Goal: Task Accomplishment & Management: Use online tool/utility

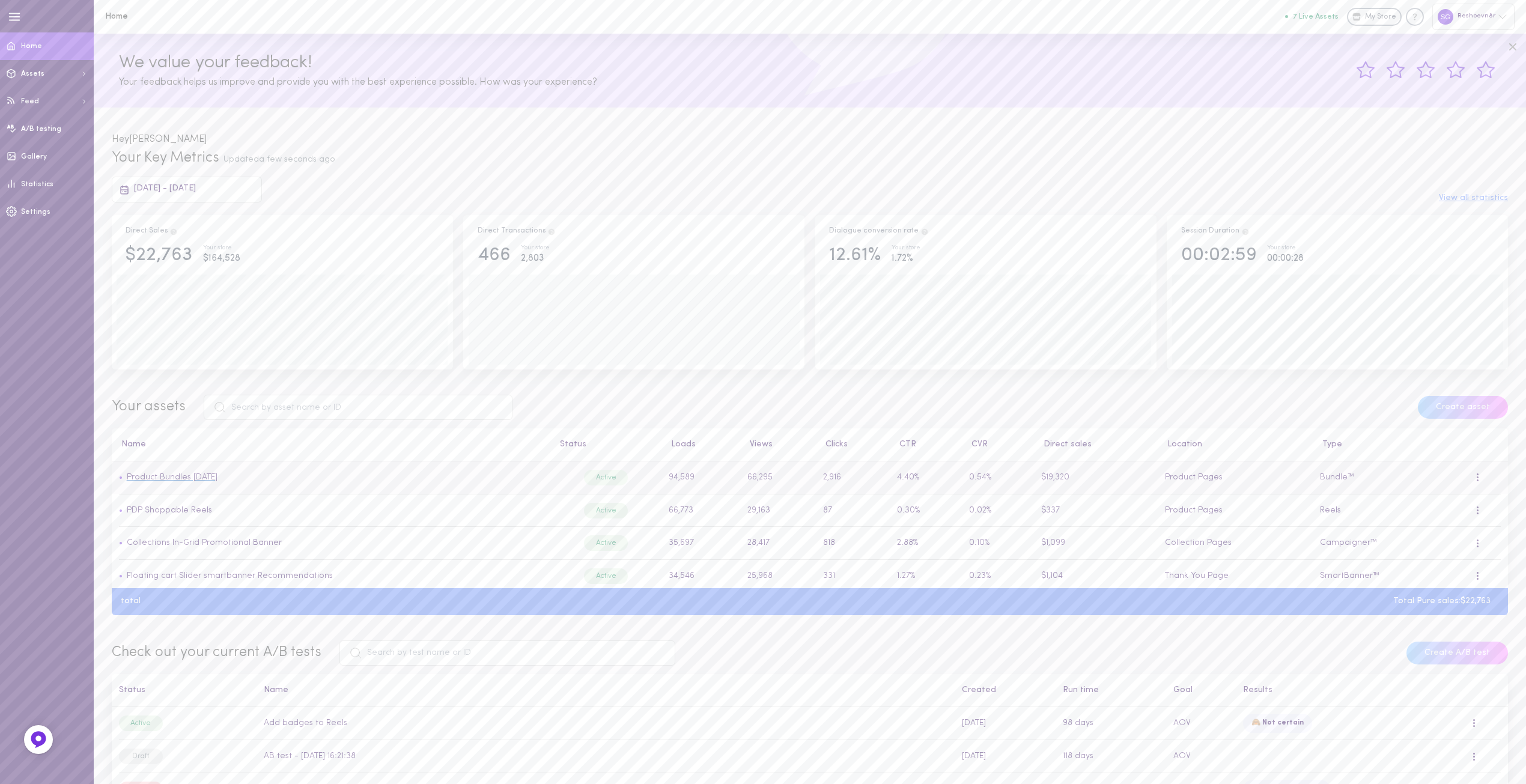
click at [198, 482] on link "Product Bundles [DATE]" at bounding box center [172, 477] width 91 height 9
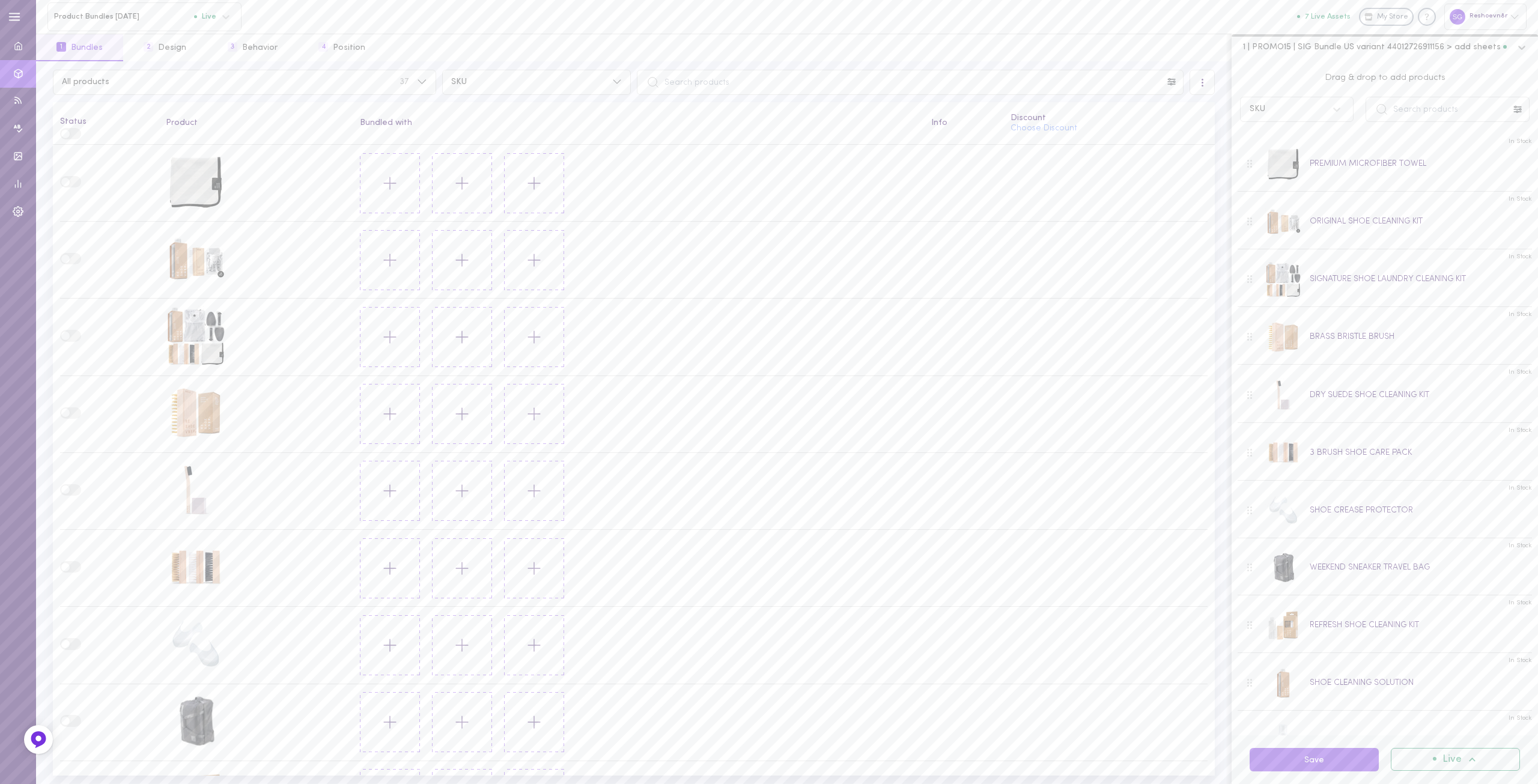
click at [1521, 48] on icon at bounding box center [1521, 47] width 12 height 12
click at [1396, 146] on span "11 | PROMO15 | shoe solution > add 3 brush" at bounding box center [1323, 149] width 169 height 8
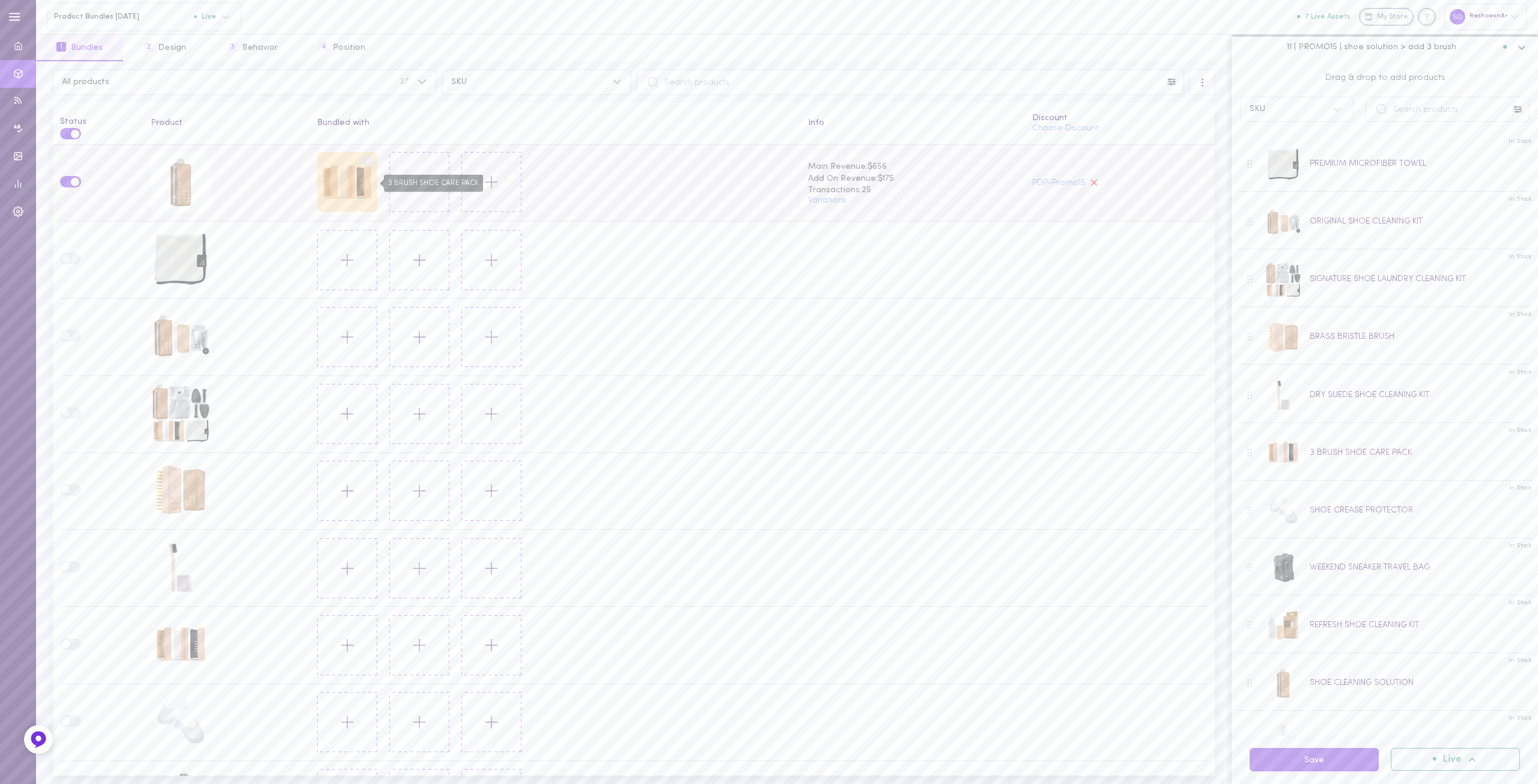
click at [337, 189] on div "3 BRUSH SHOE CARE PACK" at bounding box center [347, 182] width 60 height 60
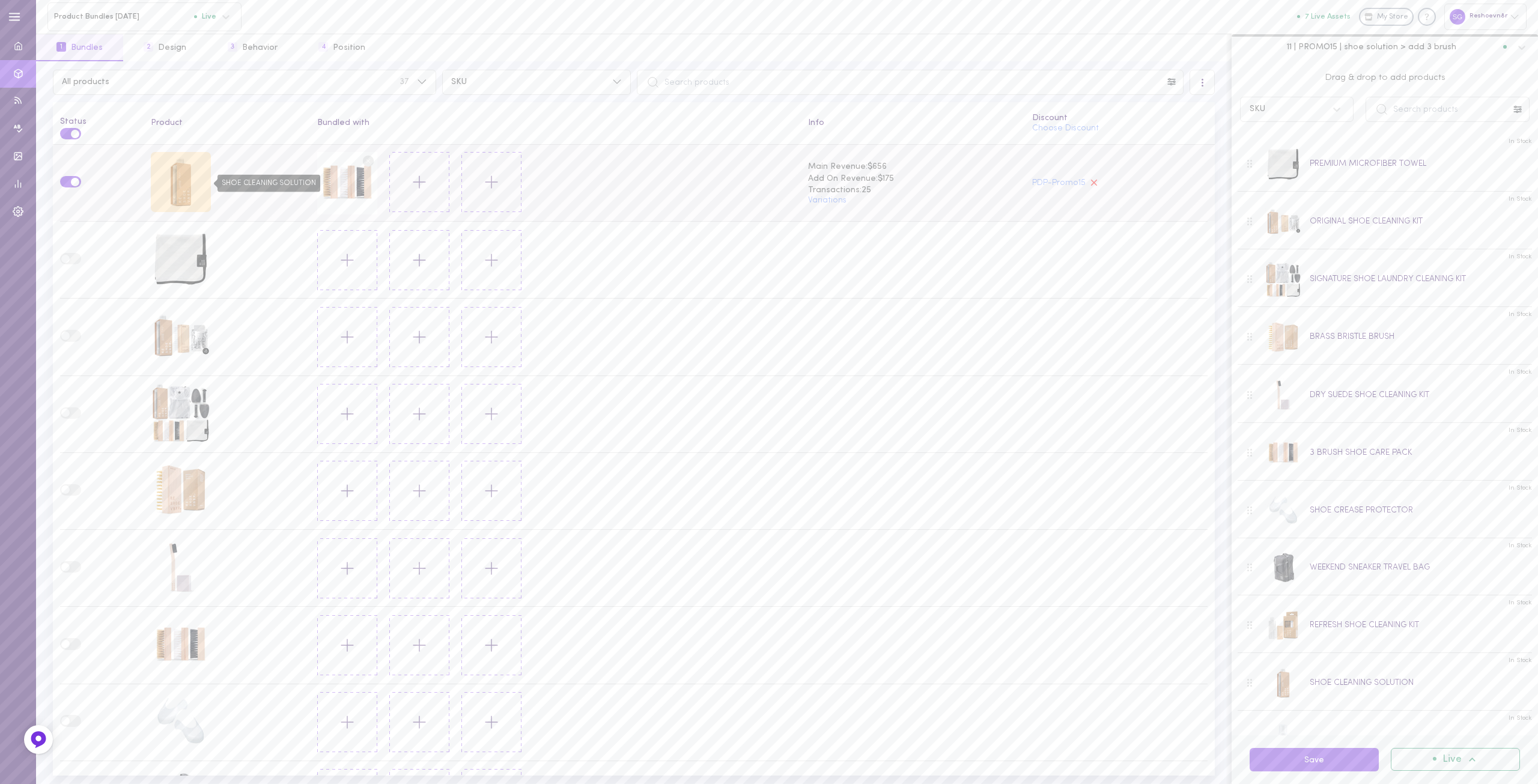
click at [169, 173] on div "SHOE CLEANING SOLUTION" at bounding box center [181, 182] width 60 height 60
click at [412, 182] on icon at bounding box center [420, 182] width 21 height 21
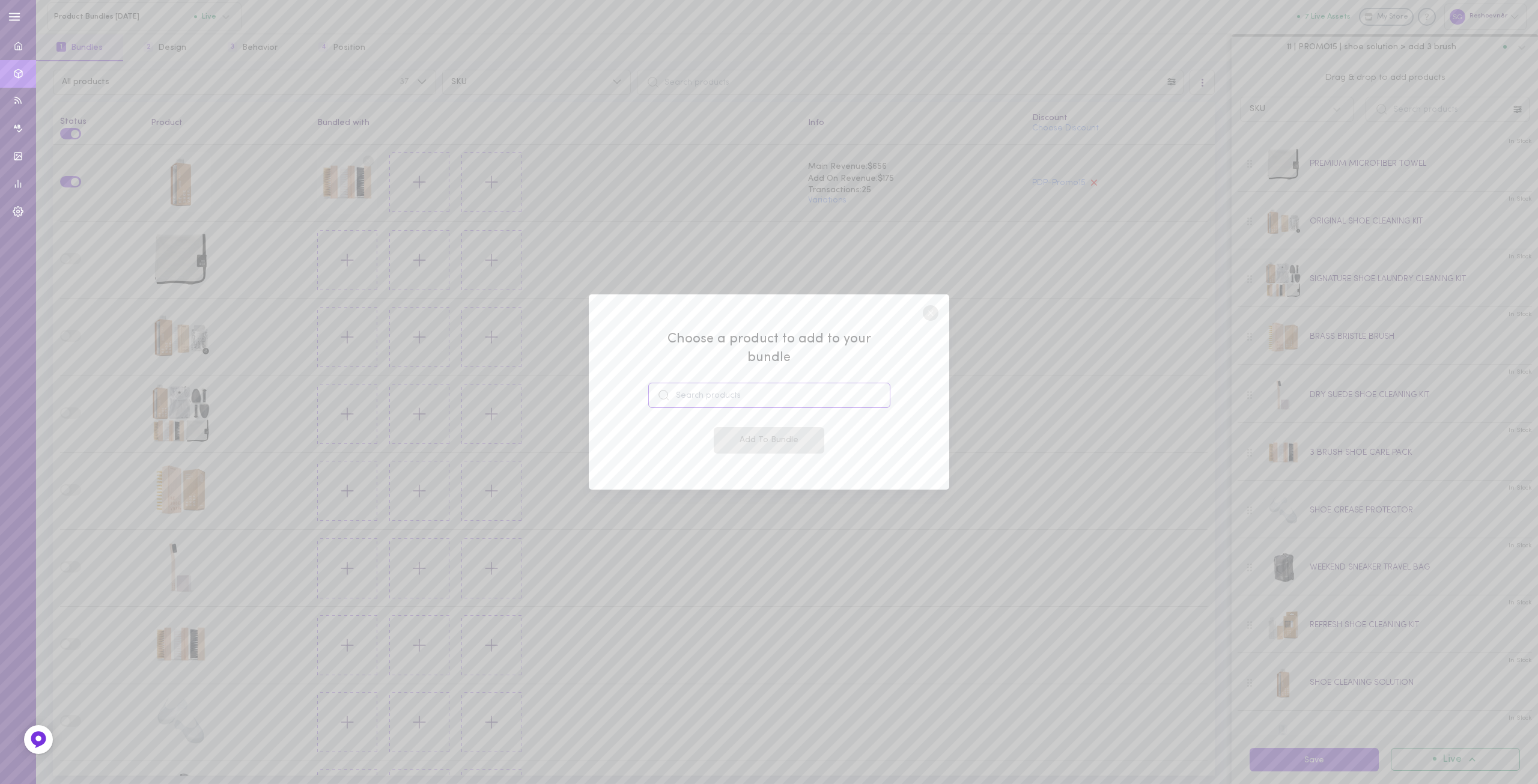
click at [734, 393] on input at bounding box center [769, 394] width 242 height 25
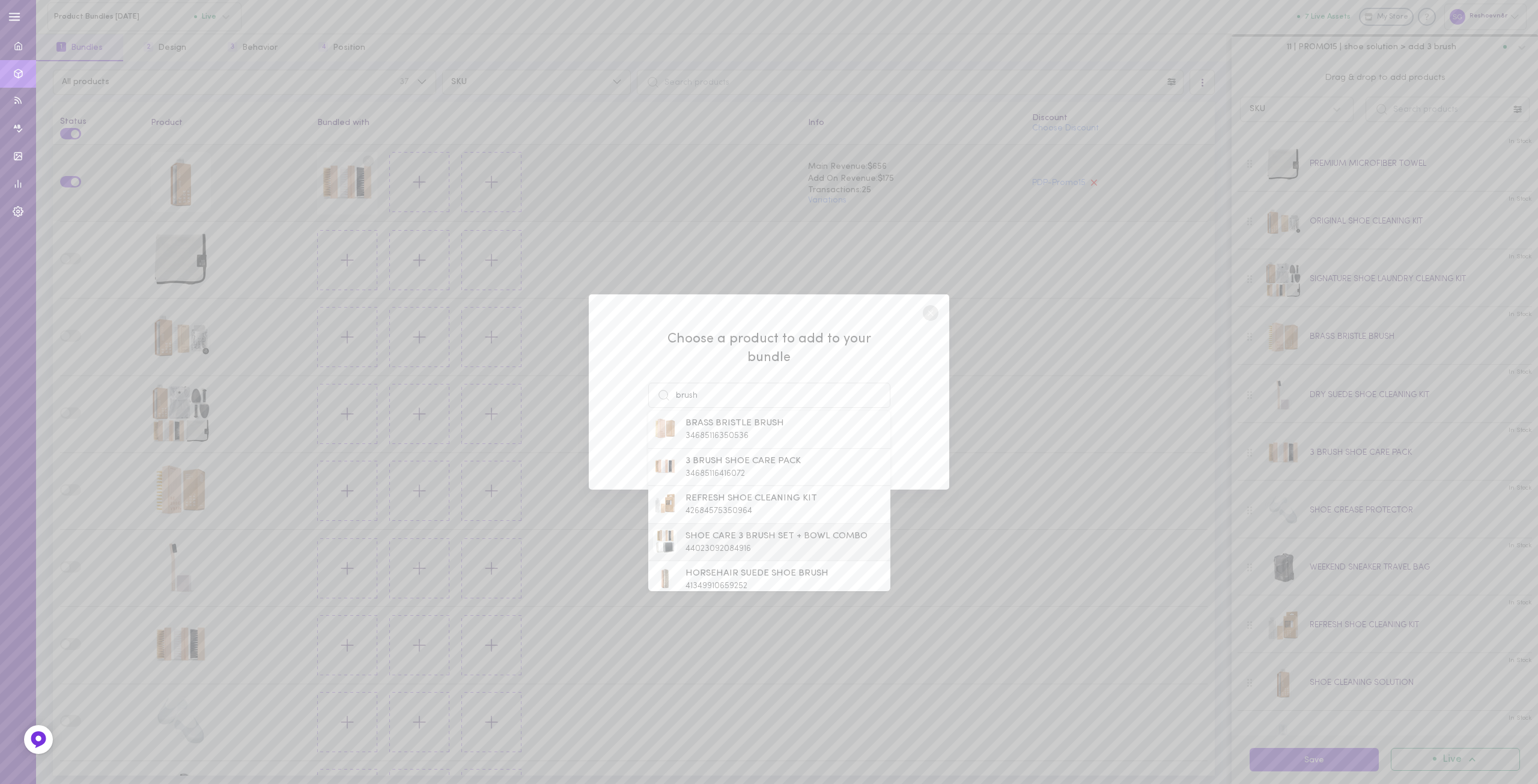
click at [734, 530] on span "SHOE CARE 3 BRUSH SET + BOWL COMBO" at bounding box center [777, 536] width 182 height 13
type input "SHOE CARE 3 BRUSH SET + BOWL COMBO"
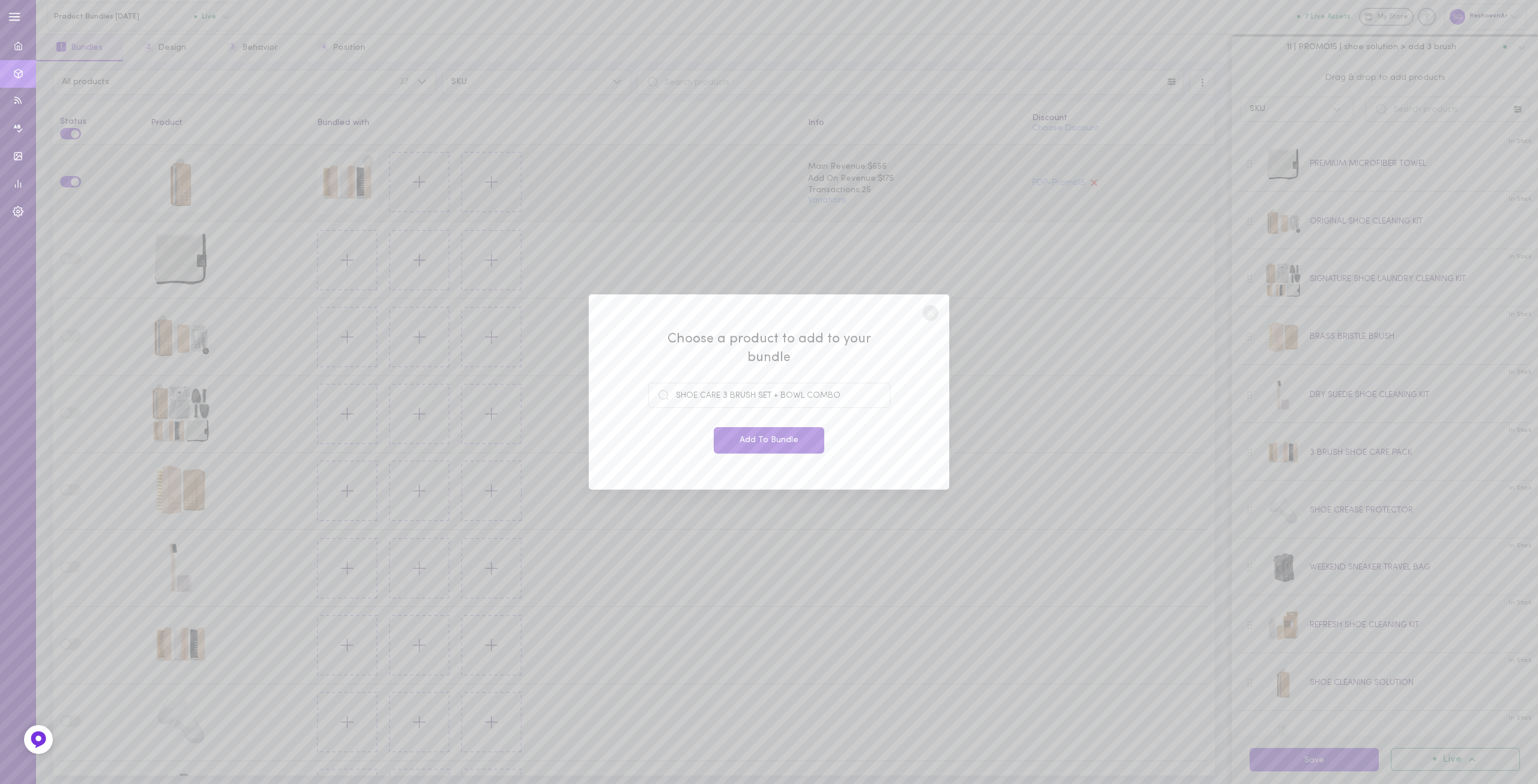
click at [749, 431] on button "Add To Bundle" at bounding box center [769, 440] width 111 height 26
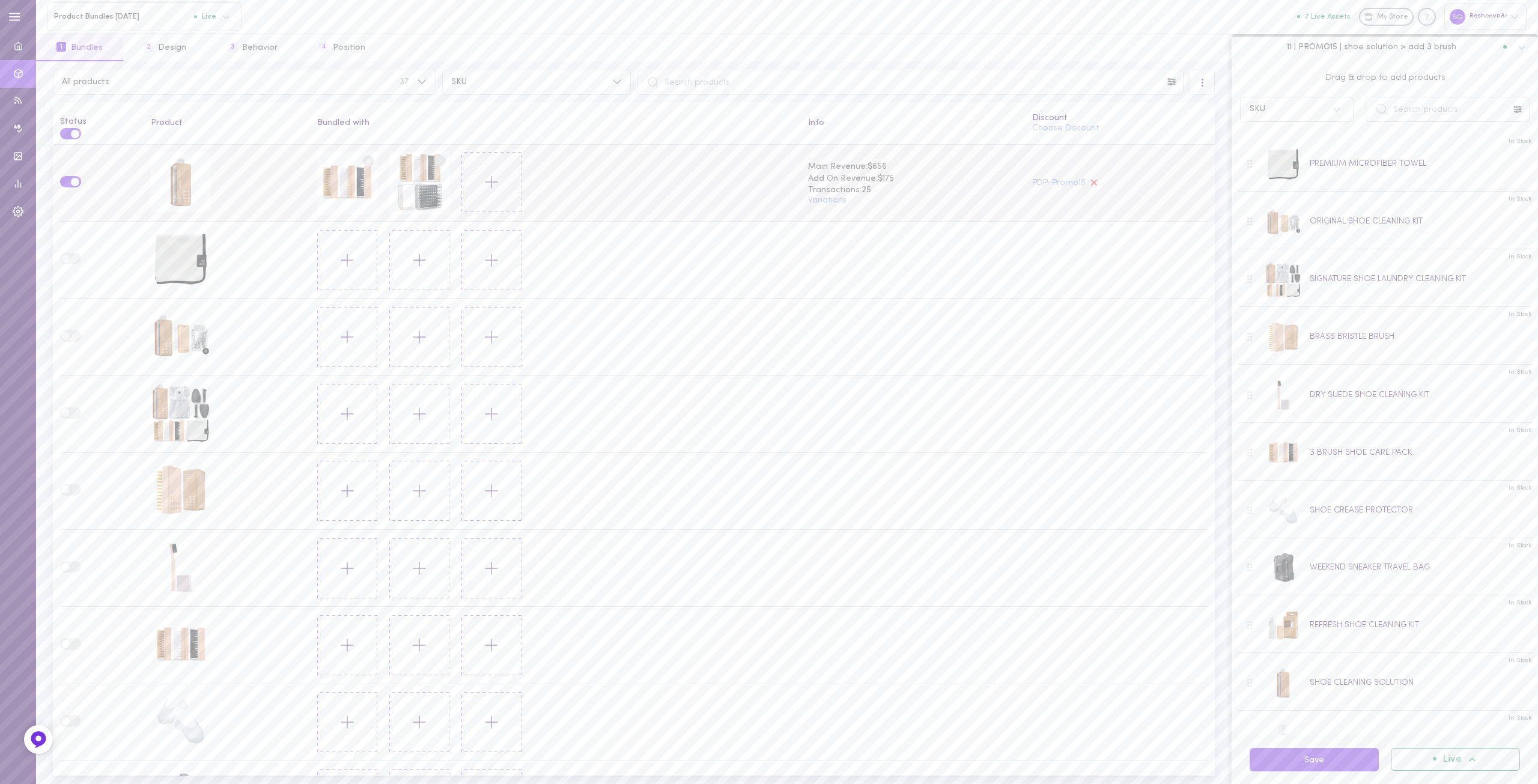
click at [362, 161] on circle at bounding box center [368, 161] width 11 height 11
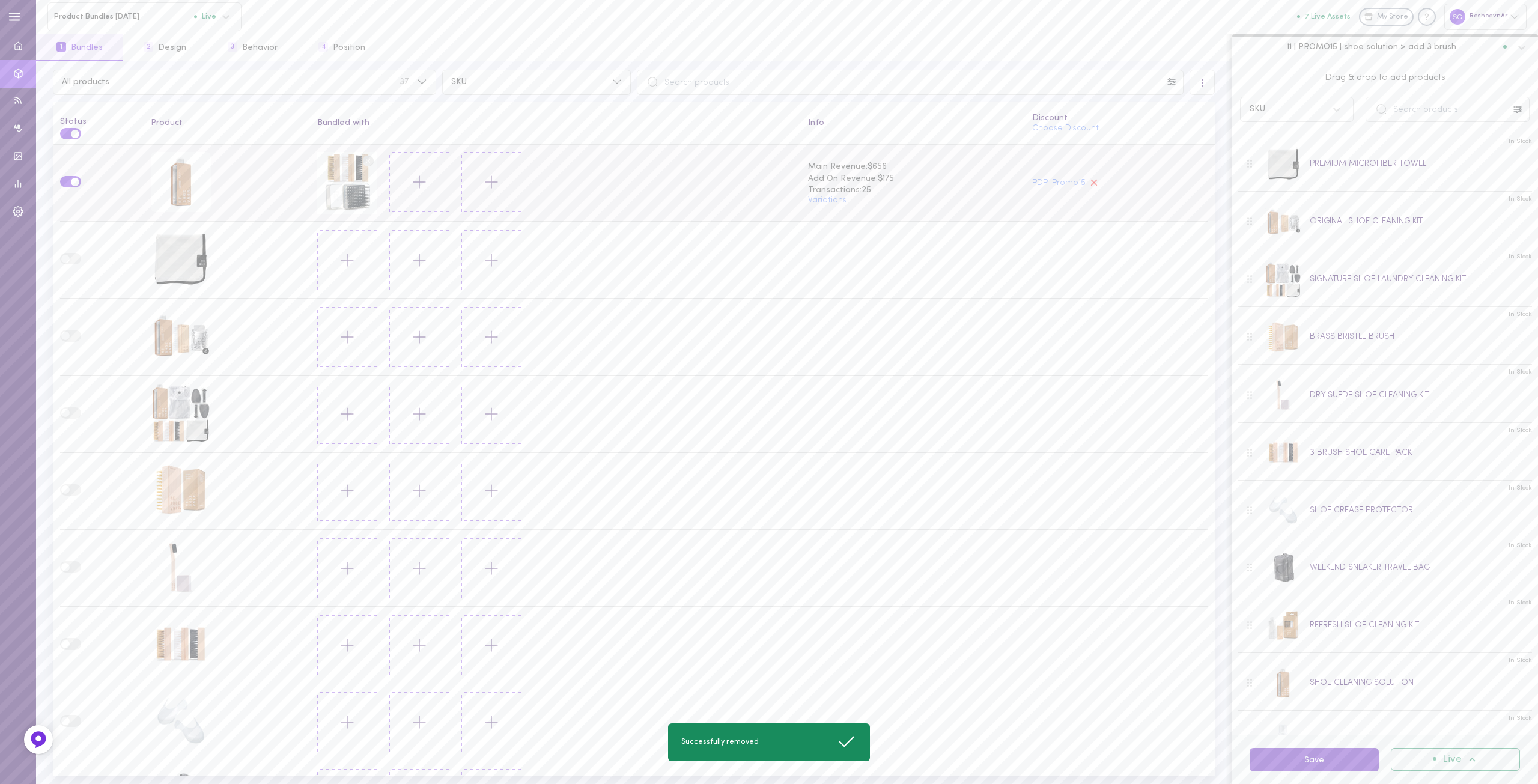
click at [1300, 761] on button "Save" at bounding box center [1314, 759] width 130 height 23
click at [255, 51] on button "3 Behavior" at bounding box center [253, 47] width 91 height 27
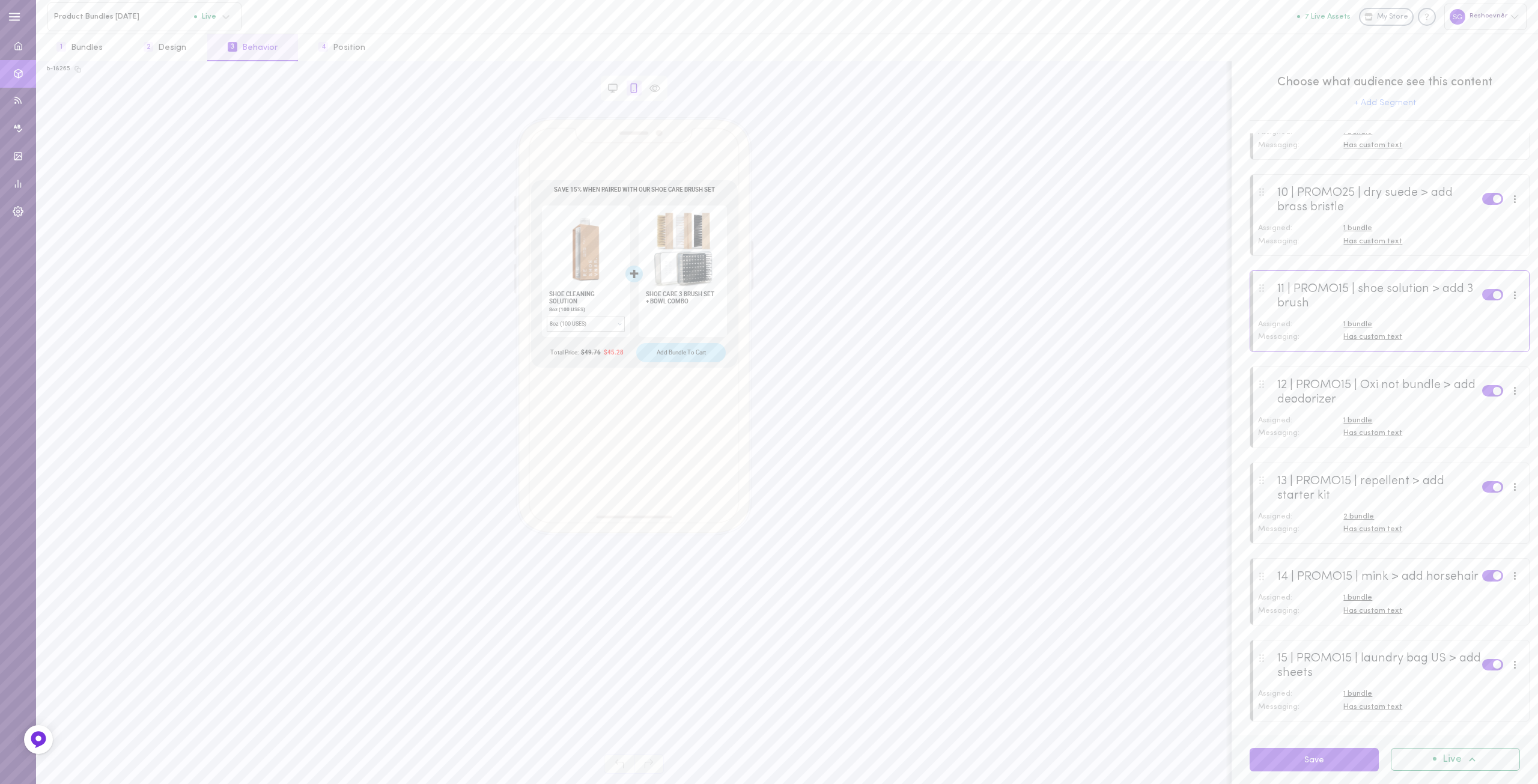
scroll to position [776, 0]
click at [1370, 360] on span "Has custom text" at bounding box center [1372, 356] width 59 height 8
click at [1451, 371] on input "Save 15% When Paired With Our Shoe Care Brush Set" at bounding box center [1495, 363] width 238 height 14
click at [1466, 371] on input "Save 15% When Paired With Our Shoe Care Brush Set" at bounding box center [1495, 363] width 238 height 14
paste input "3 Brushes + Bowl Combo"
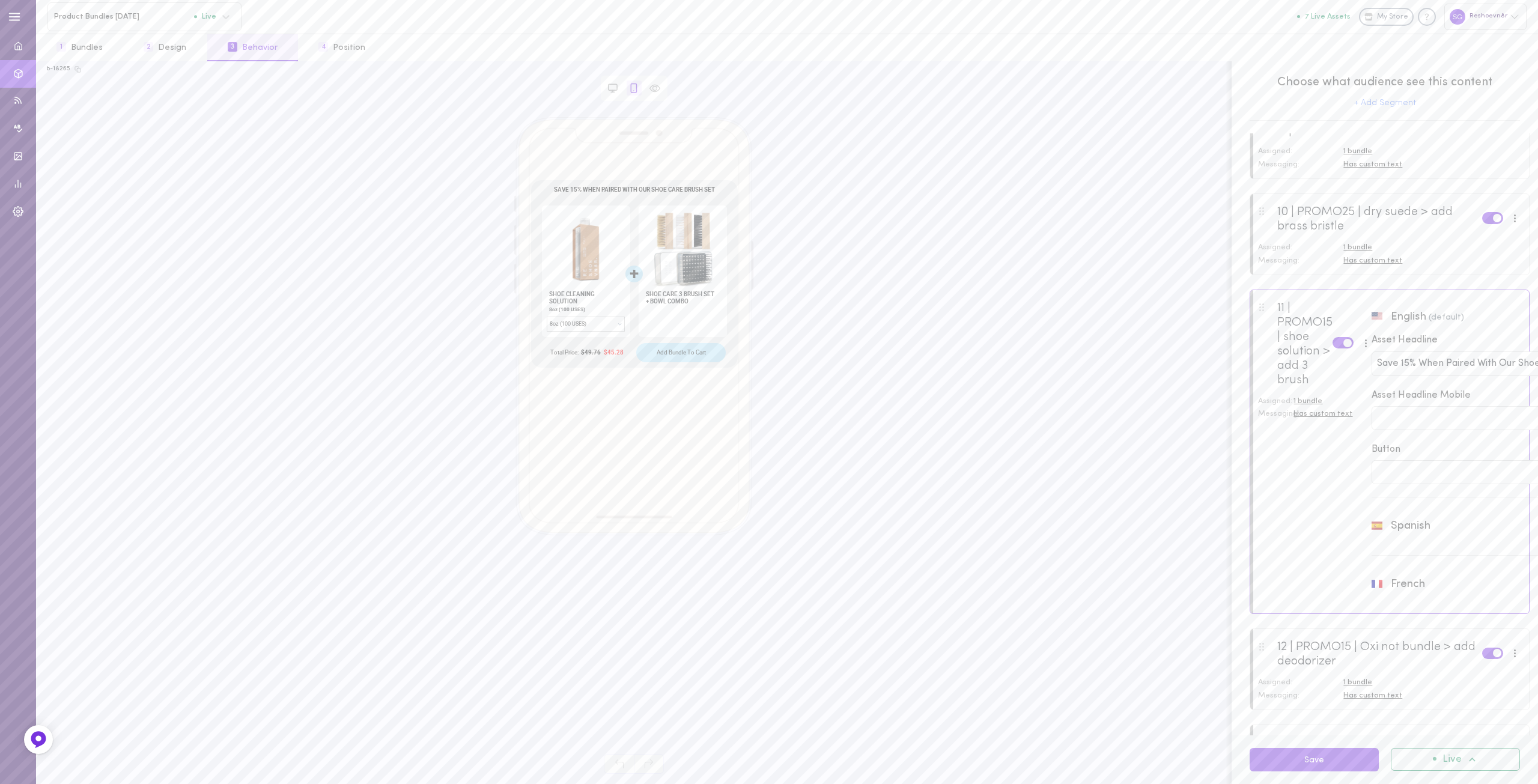
type input "Save 15% When Paired With Our 3 Brushes + Bowl Combo"
click at [1330, 523] on div "11 | PROMO15 | shoe solution > add 3 brush Assigned: 1 bundle Messaging: Has cu…" at bounding box center [1389, 452] width 280 height 325
drag, startPoint x: 1315, startPoint y: 762, endPoint x: 1287, endPoint y: 408, distance: 355.1
click at [1286, 408] on div "Choose what audience see this content + Add Segment 1 | PROMO15 | SIG Bundle US…" at bounding box center [1384, 423] width 306 height 723
click at [1360, 371] on div "11 | PROMO15 | shoe solution > add 3 brush Assigned: 1 bundle Messaging: Has cu…" at bounding box center [1389, 330] width 280 height 82
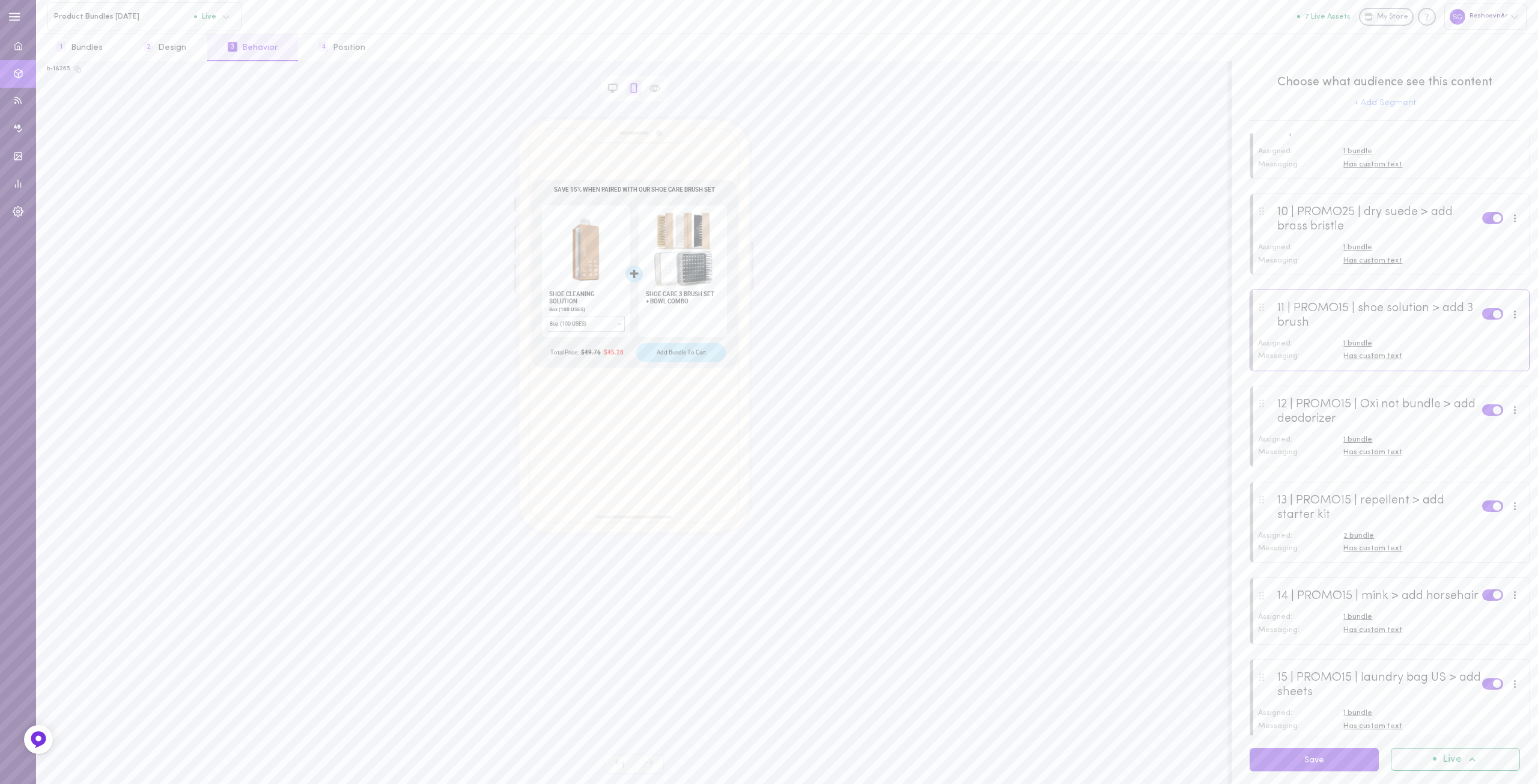
click at [1371, 360] on span "Has custom text" at bounding box center [1372, 356] width 59 height 8
click at [1456, 371] on input "Save 15% When Paired With Our Shoe Care Brush Set" at bounding box center [1453, 363] width 96 height 14
type input "Save 15% When Paired With Our 3 Brushes + Bowl Combo"
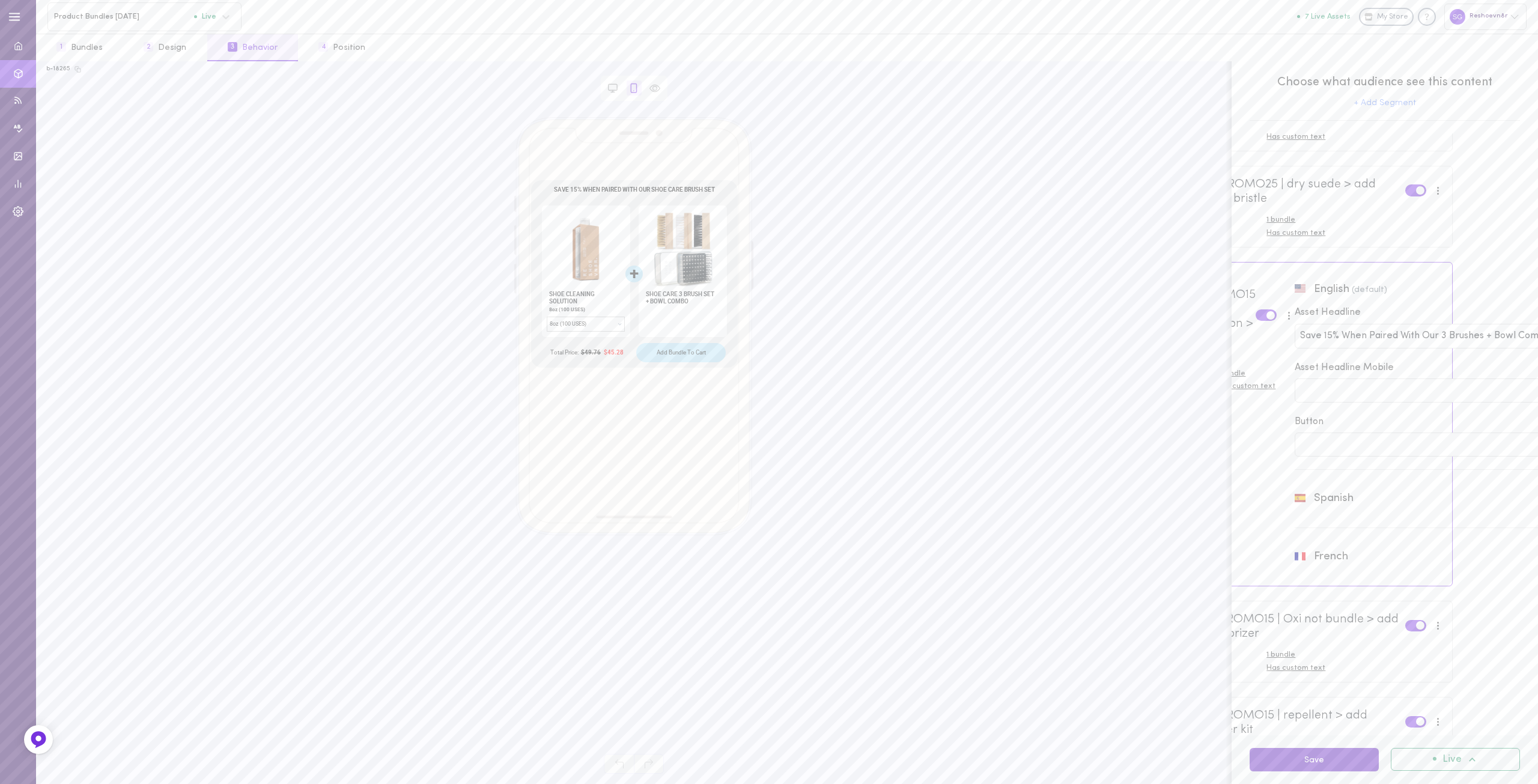
click at [1314, 761] on button "Save" at bounding box center [1314, 759] width 130 height 23
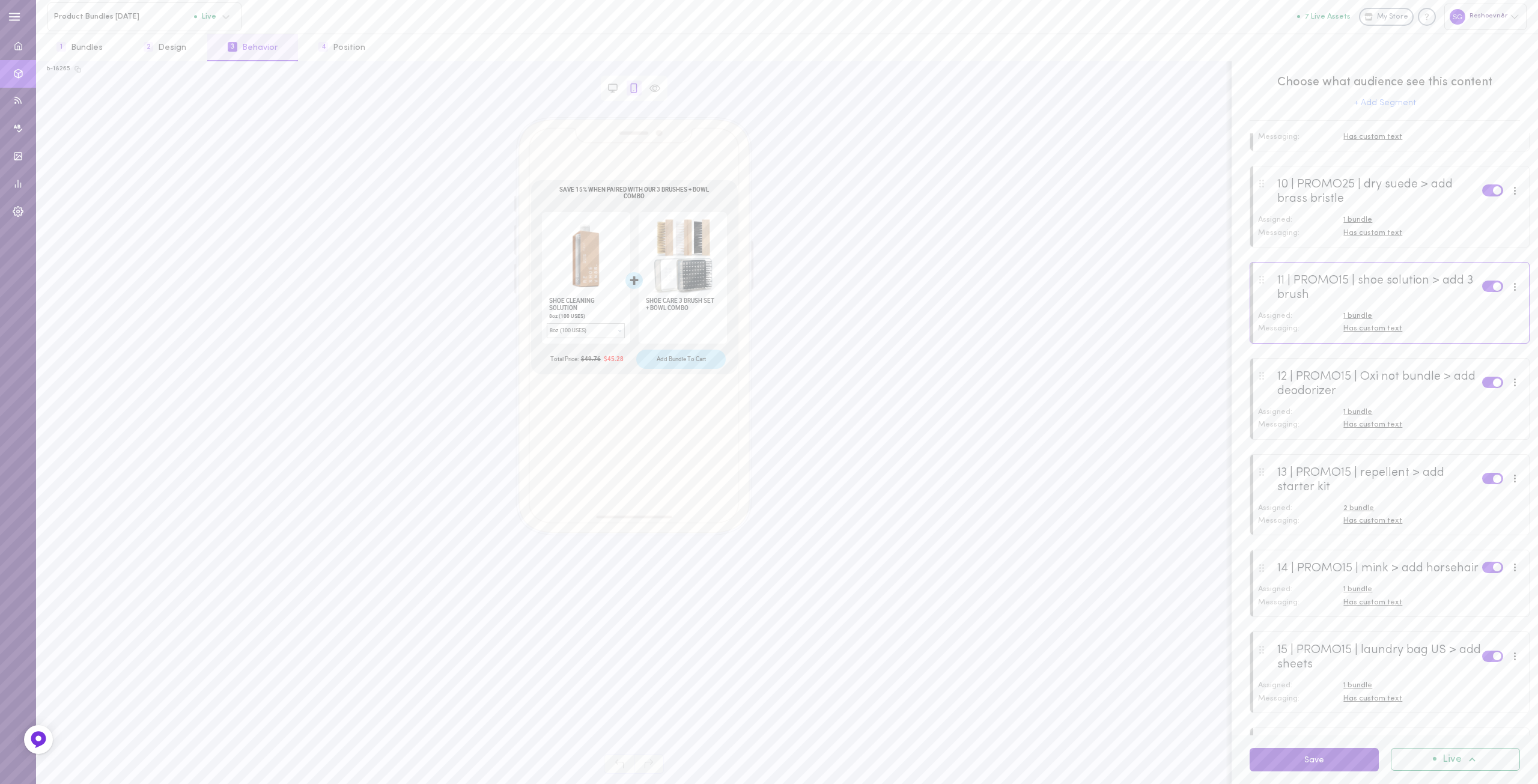
click at [1330, 763] on button "Save" at bounding box center [1314, 759] width 130 height 23
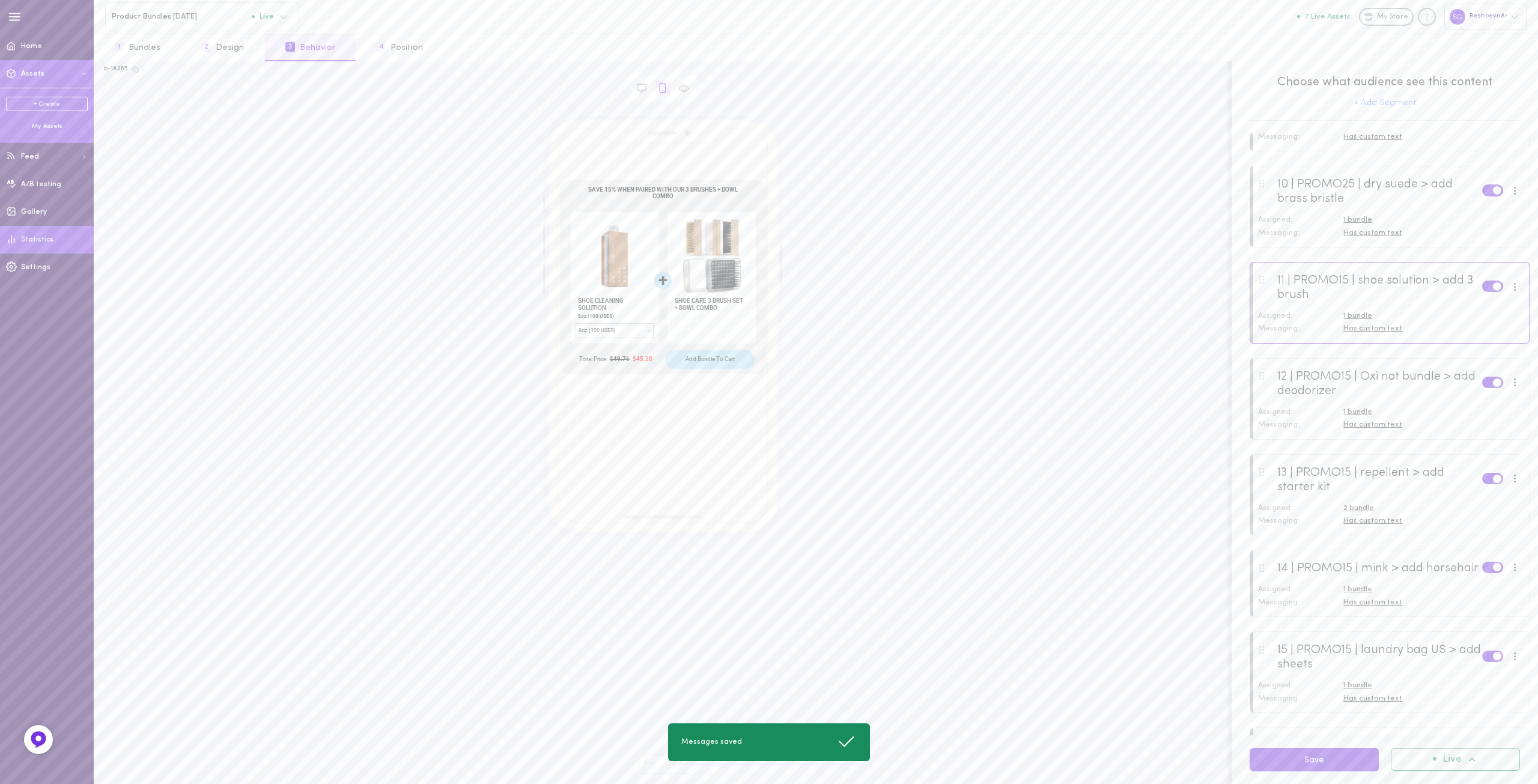
click at [37, 242] on span "Statistics" at bounding box center [37, 239] width 33 height 8
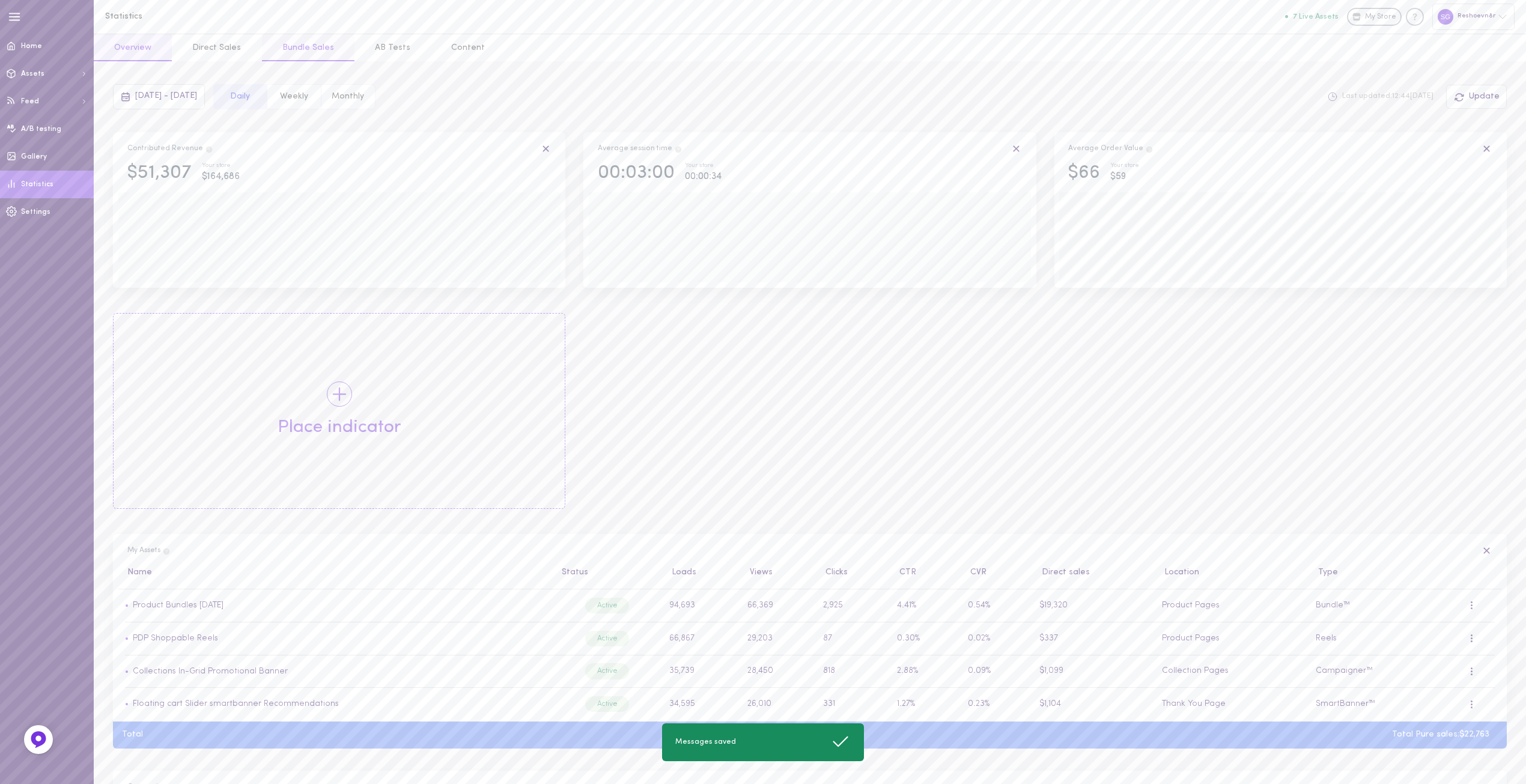
click at [291, 49] on button "Bundle Sales" at bounding box center [308, 47] width 93 height 27
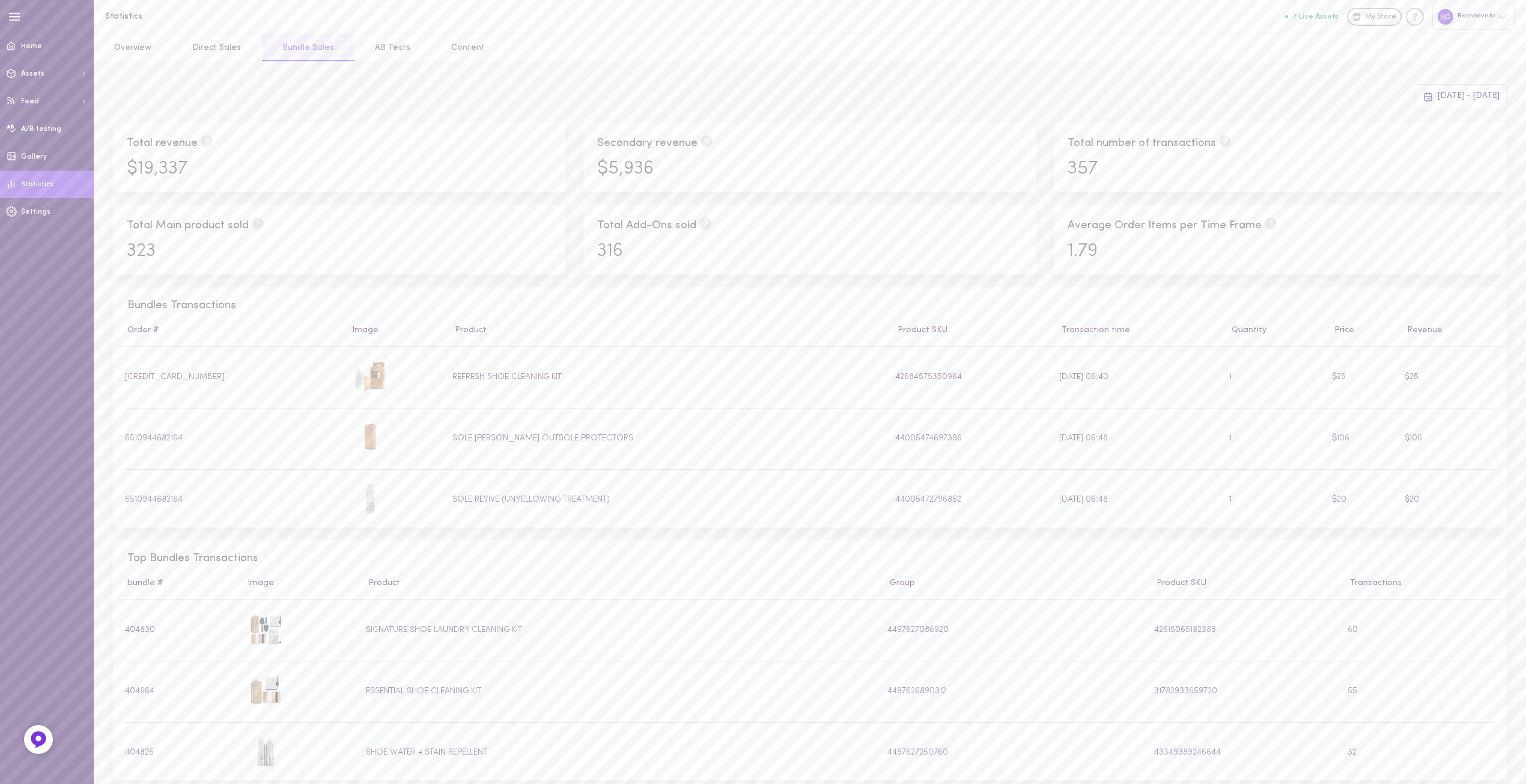
click at [1415, 100] on div "[DATE] - [DATE]" at bounding box center [1459, 97] width 91 height 25
click at [1406, 230] on span "This Month" at bounding box center [1439, 223] width 122 height 23
click at [1410, 238] on span "Last Month" at bounding box center [1439, 247] width 122 height 23
click at [1351, 218] on span "21" at bounding box center [1353, 223] width 7 height 22
click at [1061, 131] on icon at bounding box center [1058, 131] width 10 height 11
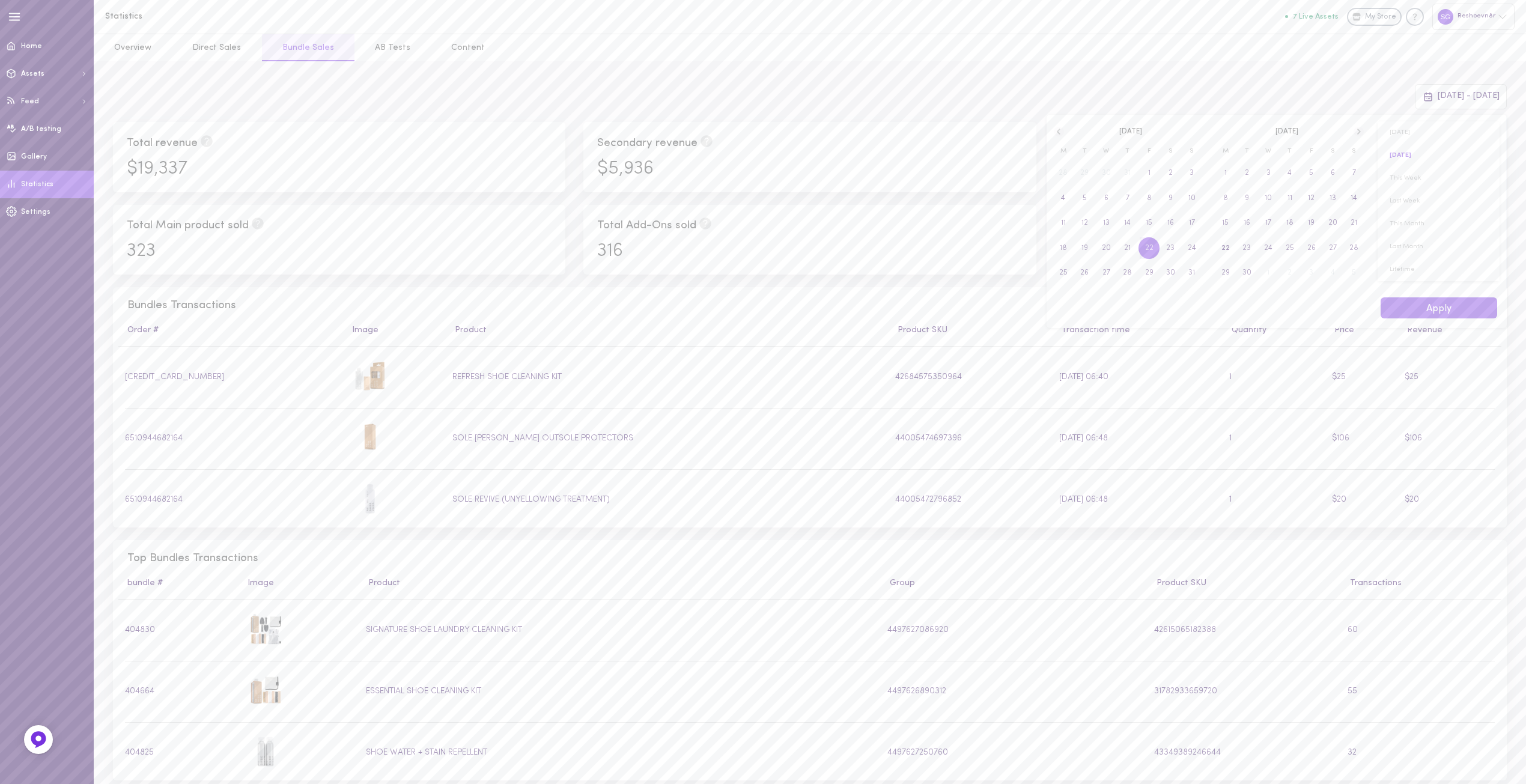
drag, startPoint x: 1149, startPoint y: 254, endPoint x: 1157, endPoint y: 253, distance: 8.1
click at [1156, 253] on span "22" at bounding box center [1148, 248] width 22 height 22
click at [1157, 253] on span "22" at bounding box center [1148, 248] width 22 height 22
click at [1351, 225] on span "21" at bounding box center [1353, 223] width 7 height 22
click at [1444, 306] on button "Apply" at bounding box center [1439, 308] width 116 height 21
